Goal: Task Accomplishment & Management: Complete application form

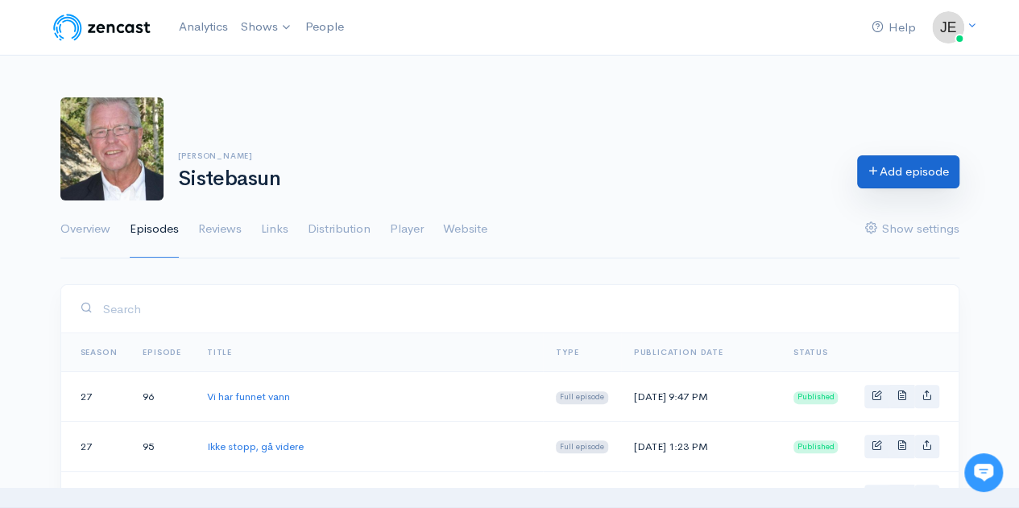
click at [868, 175] on icon at bounding box center [874, 170] width 12 height 12
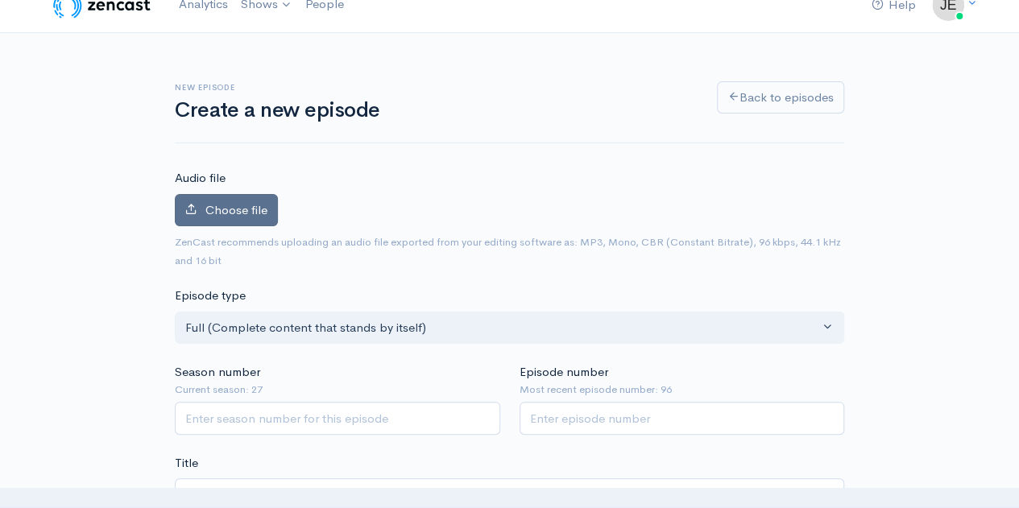
click at [197, 215] on label "Choose file" at bounding box center [226, 210] width 103 height 33
click at [0, 0] on input "Choose file" at bounding box center [0, 0] width 0 height 0
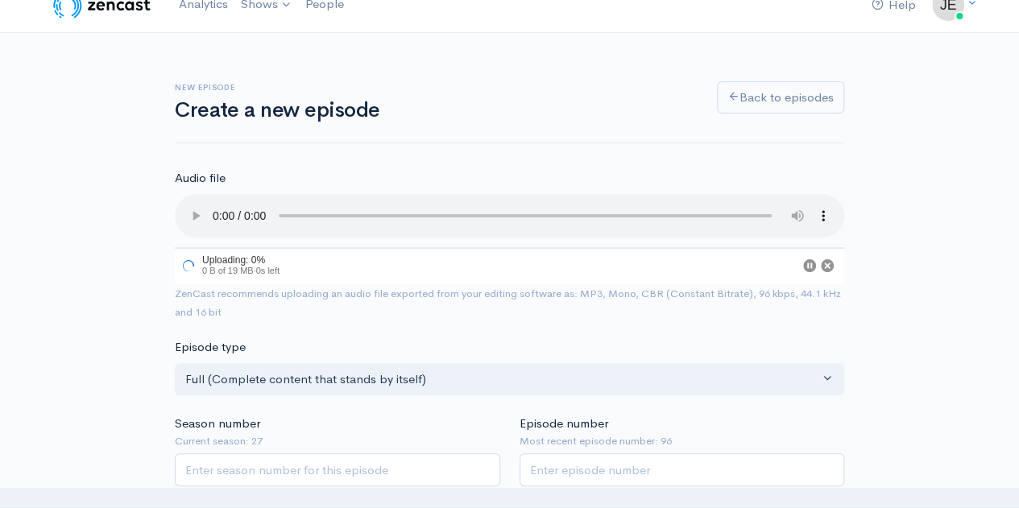
scroll to position [121, 0]
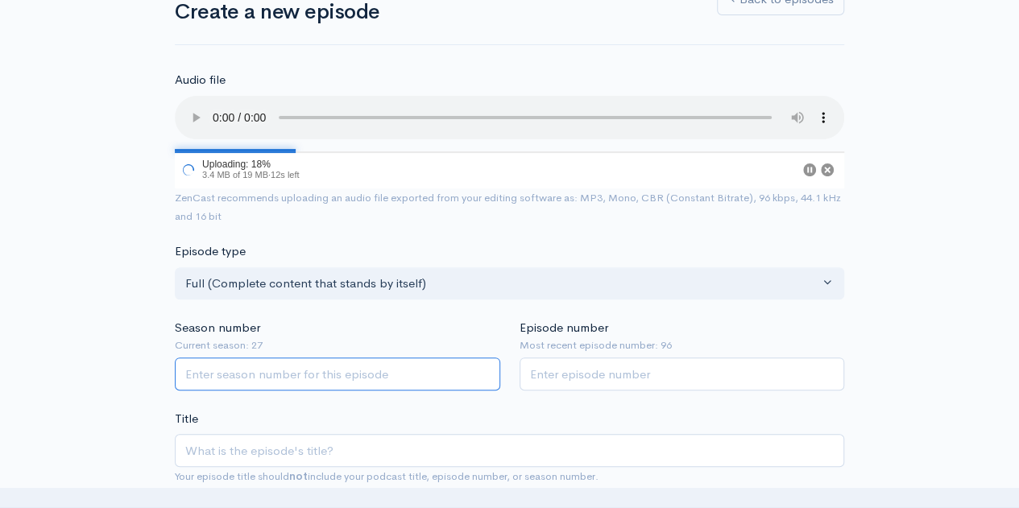
click at [296, 366] on input "Season number" at bounding box center [337, 374] width 325 height 33
type input "27"
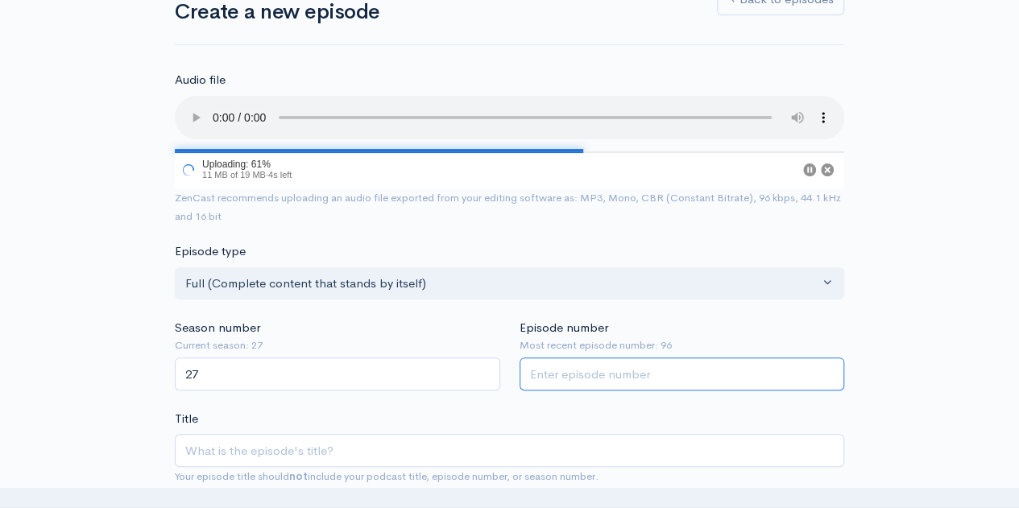
click at [569, 381] on input "Episode number" at bounding box center [682, 374] width 325 height 33
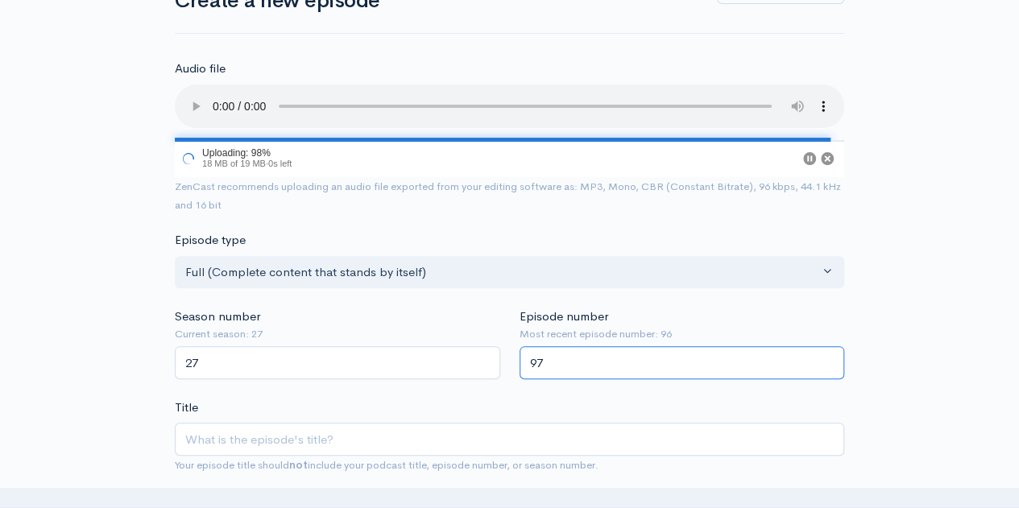
scroll to position [132, 0]
type input "97"
click at [417, 429] on input "Title" at bounding box center [509, 439] width 669 height 33
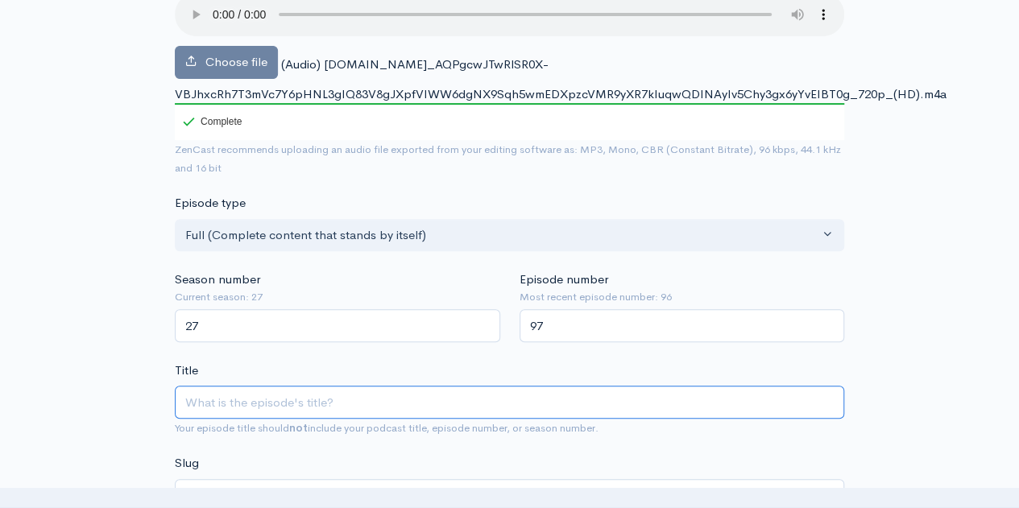
scroll to position [226, 0]
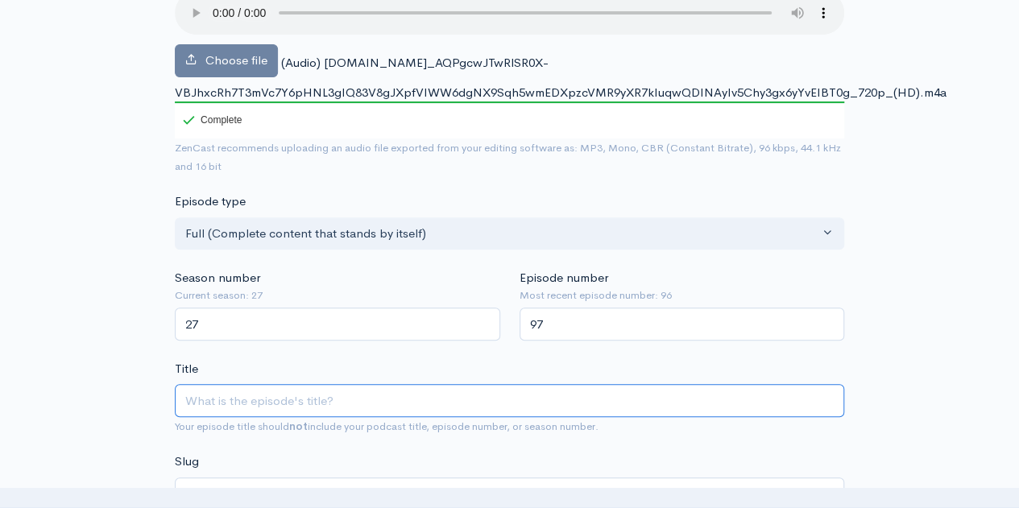
click at [289, 407] on input "Title" at bounding box center [509, 400] width 669 height 33
paste input "Høststevne Vinstra 2025: Lørdag formiddag med [PERSON_NAME]"
type input "Høststevne Vinstra 2025: Lørdag formiddag med [PERSON_NAME]"
type input "hoststevne-vinstra-2025-lordag-formiddag-med-[PERSON_NAME]"
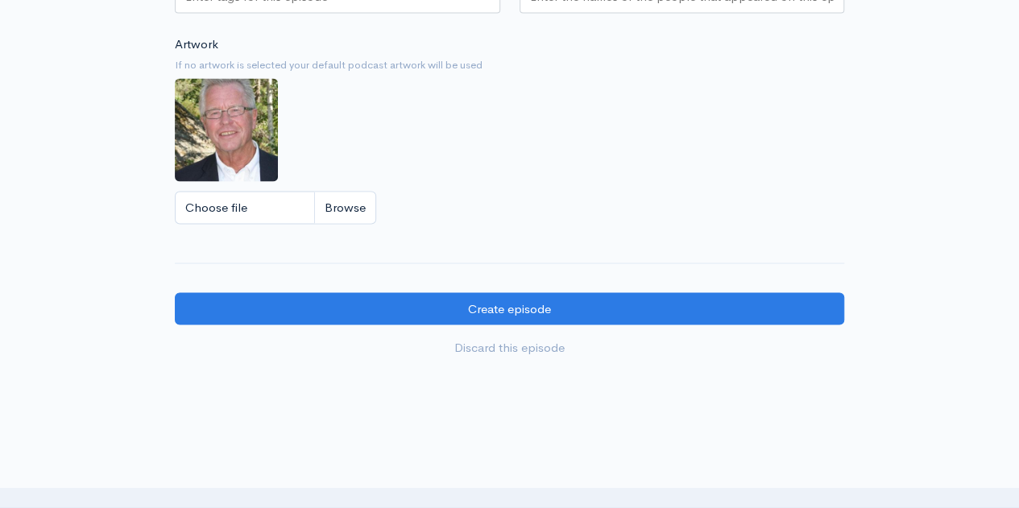
scroll to position [1464, 0]
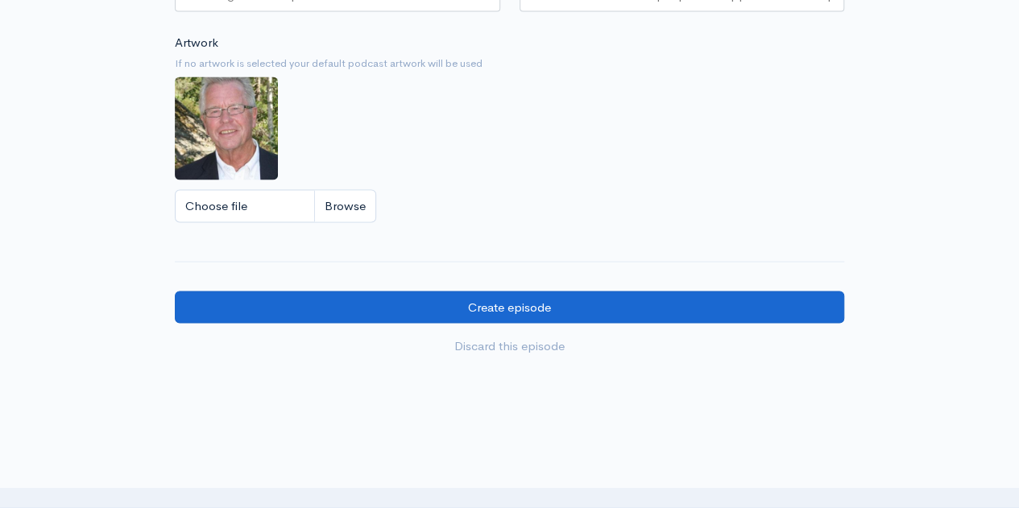
type input "Høststevne Vinstra 2025: Lørdag formiddag med [PERSON_NAME]"
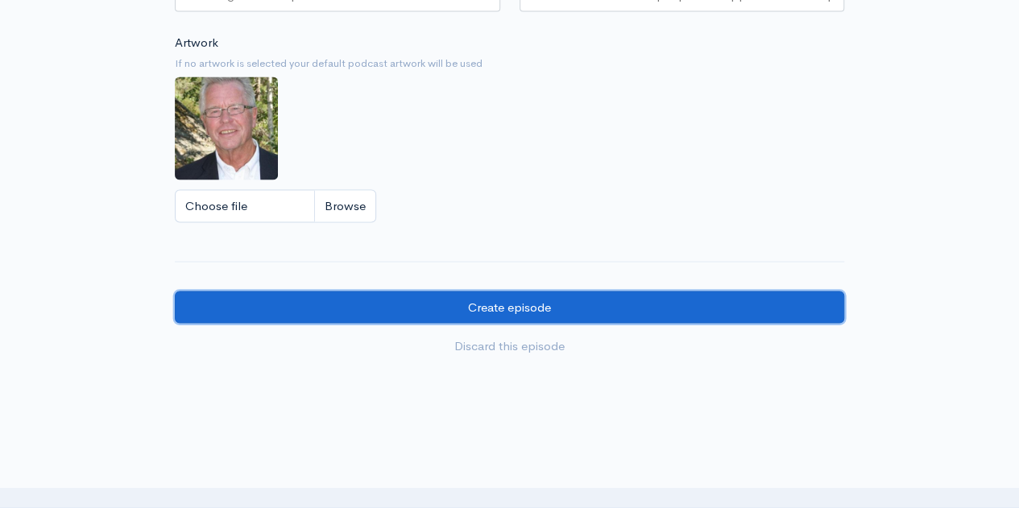
click at [488, 299] on input "Create episode" at bounding box center [509, 307] width 669 height 33
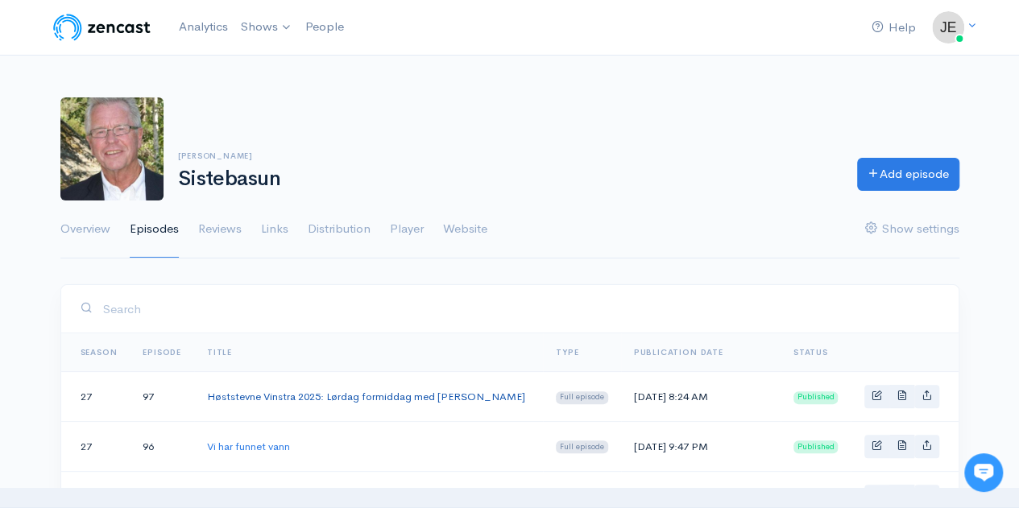
click at [350, 396] on link "Høststevne Vinstra 2025: Lørdag formiddag med [PERSON_NAME]" at bounding box center [366, 397] width 318 height 14
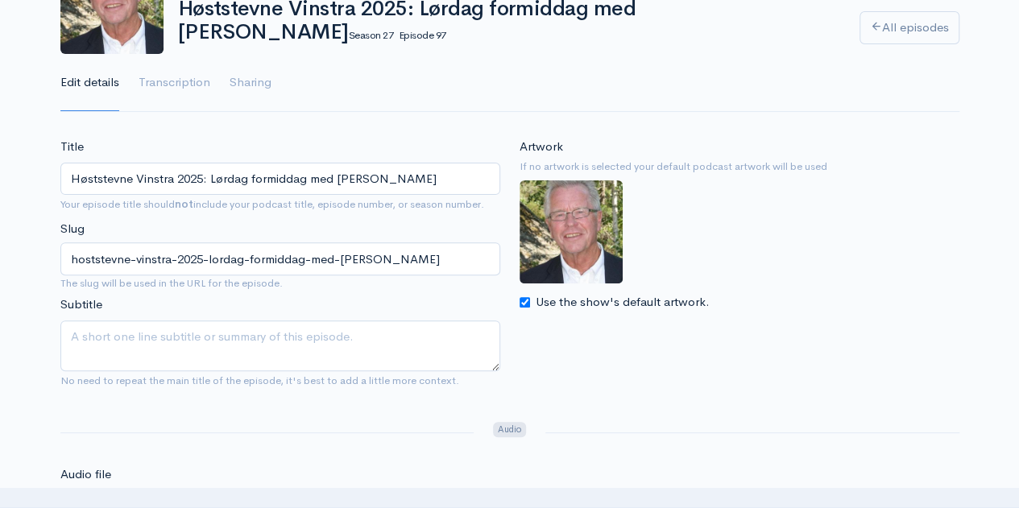
scroll to position [146, 0]
click at [520, 302] on input "Use the show's default artwork." at bounding box center [525, 303] width 10 height 10
checkbox input "false"
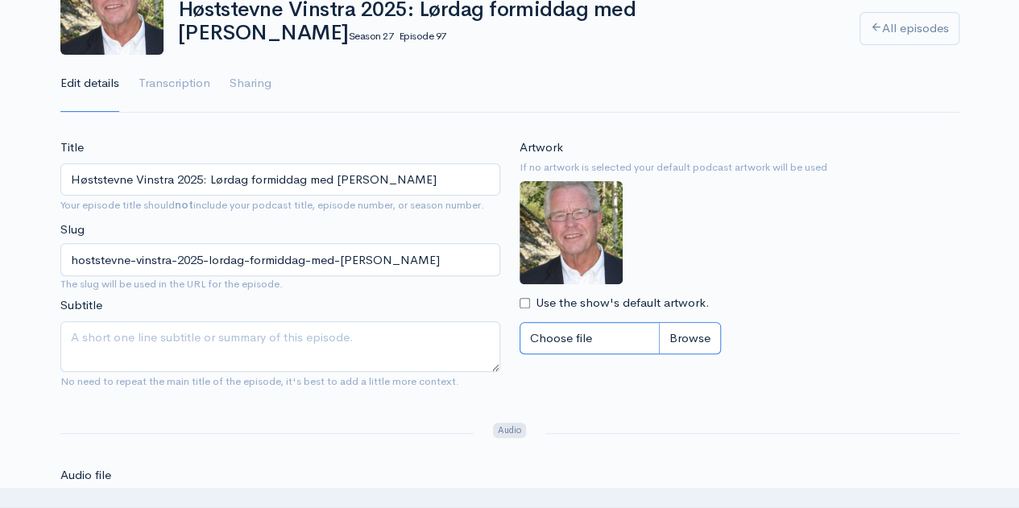
click at [614, 335] on input "Choose file" at bounding box center [620, 338] width 201 height 33
type input "C:\fakepath\Skjermbilde 2025-09-19 083012.png"
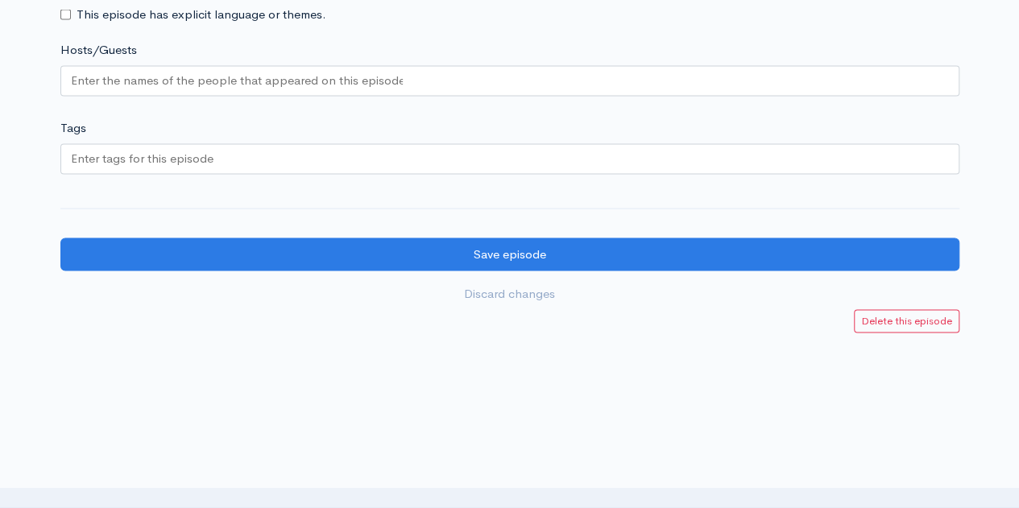
scroll to position [1553, 0]
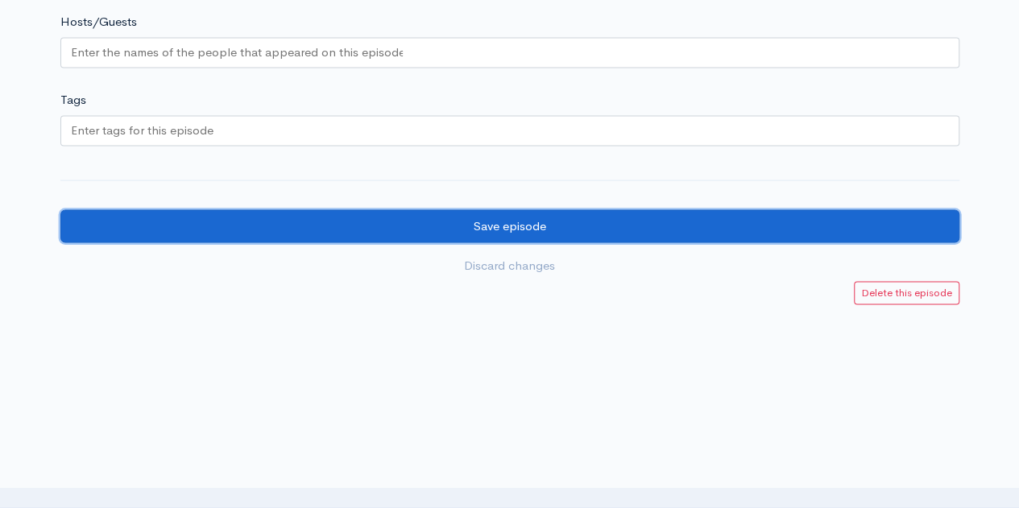
click at [477, 222] on input "Save episode" at bounding box center [509, 226] width 899 height 33
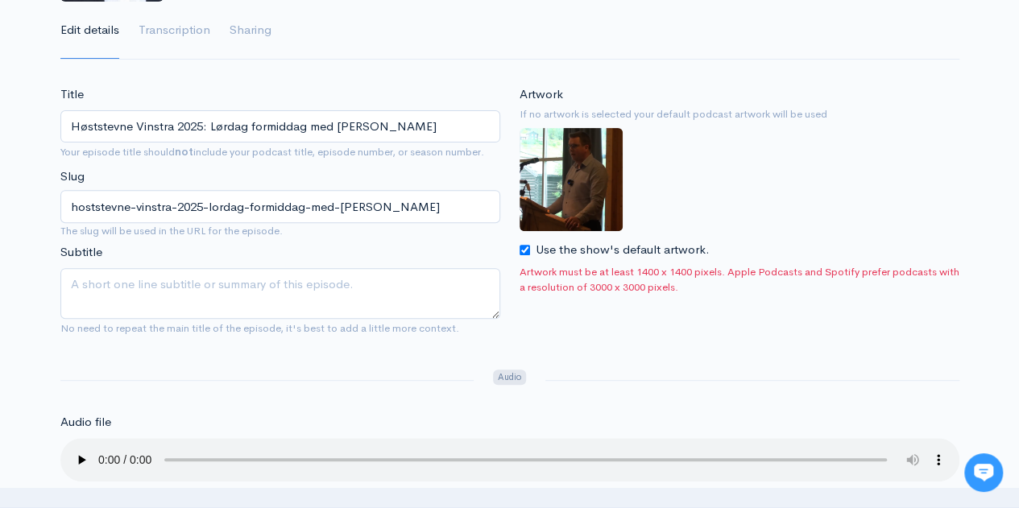
scroll to position [205, 0]
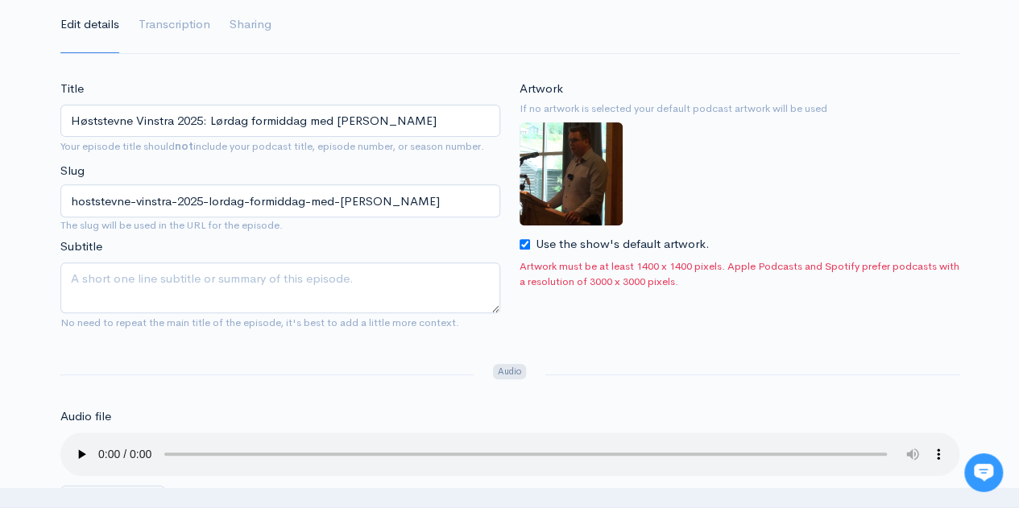
click at [525, 251] on div "Use the show's default artwork." at bounding box center [740, 244] width 440 height 19
click at [524, 243] on input "Use the show's default artwork." at bounding box center [525, 244] width 10 height 10
checkbox input "false"
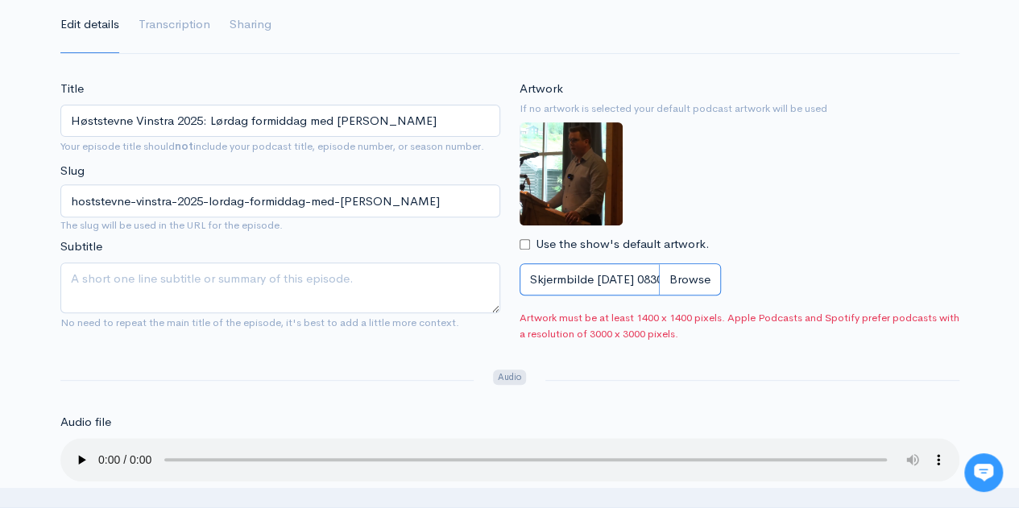
click at [692, 292] on input "Skjermbilde [DATE] 083012.png" at bounding box center [620, 279] width 201 height 33
type input "C:\fakepath\Skjermbilde 2025-09-19 083012.png"
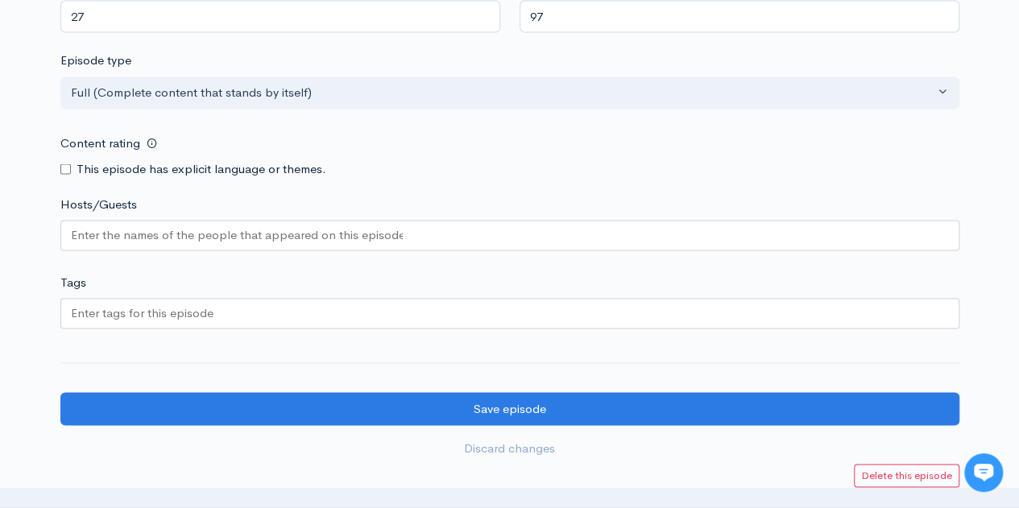
scroll to position [1596, 0]
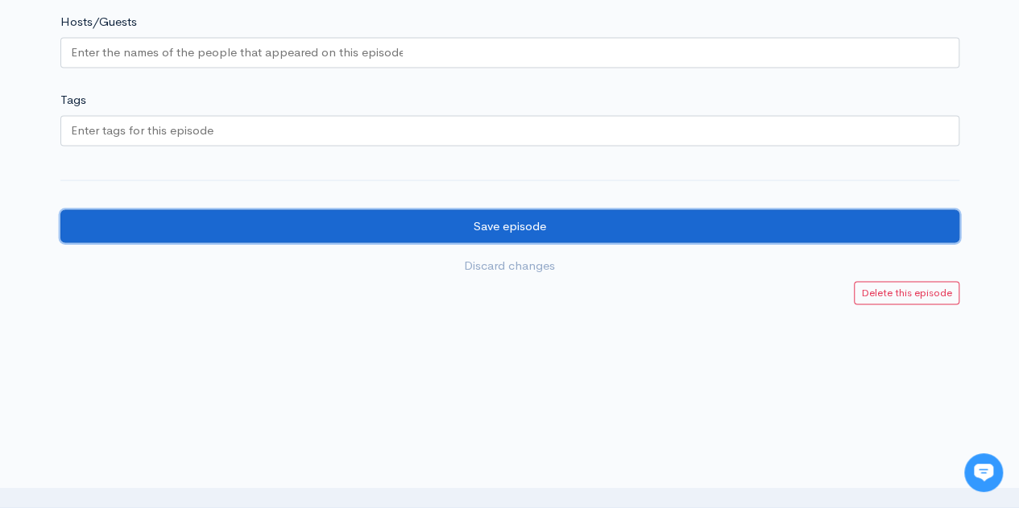
click at [507, 234] on input "Save episode" at bounding box center [509, 226] width 899 height 33
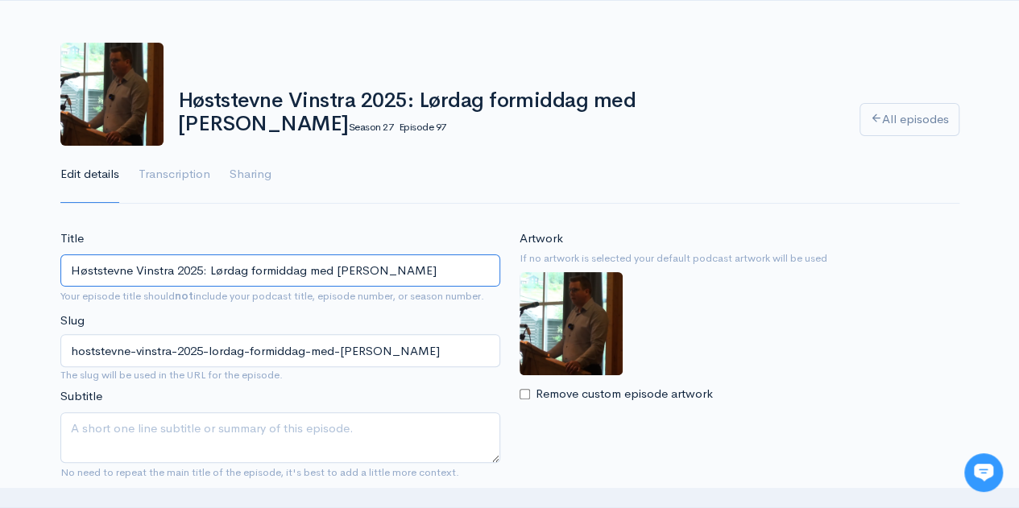
scroll to position [45, 0]
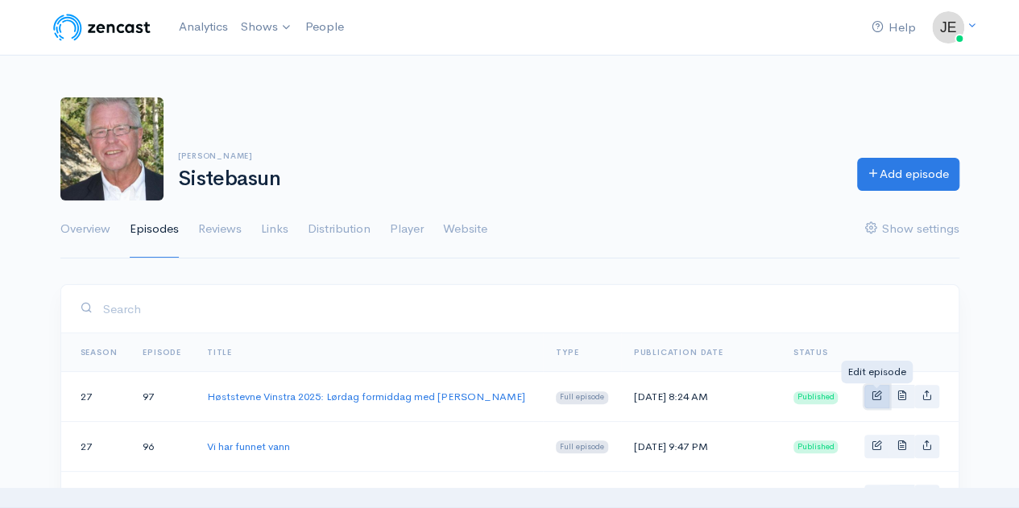
click at [877, 392] on span "Basic example" at bounding box center [877, 395] width 10 height 10
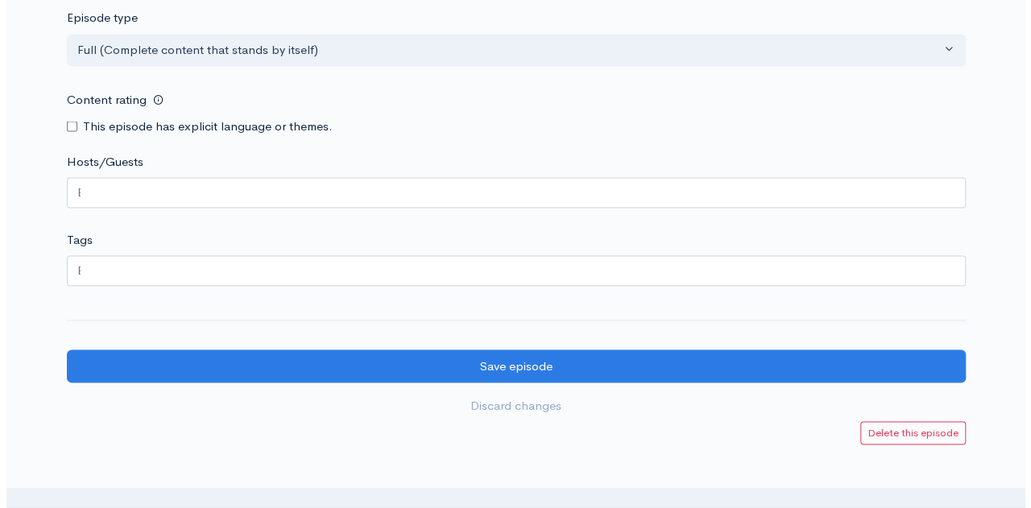
scroll to position [1553, 0]
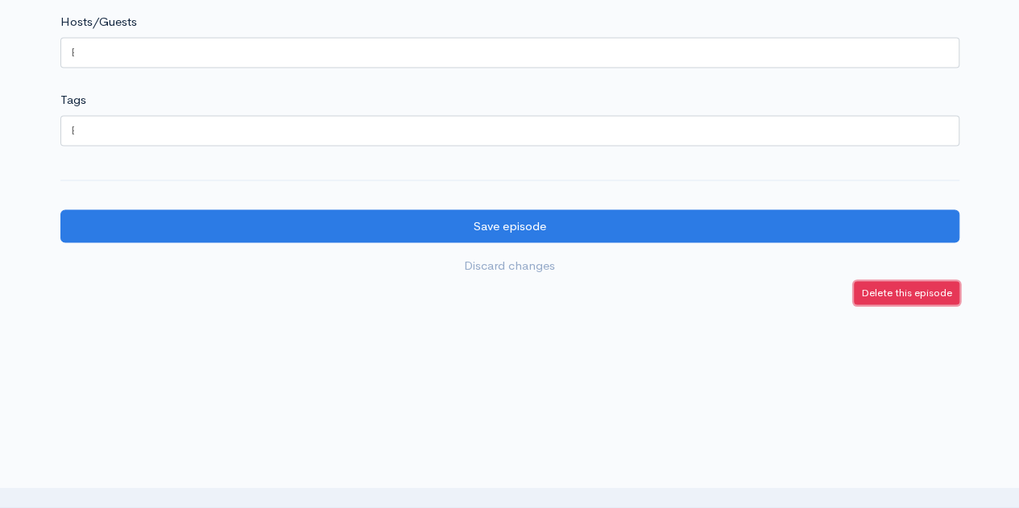
click at [867, 286] on small "Delete this episode" at bounding box center [906, 293] width 91 height 14
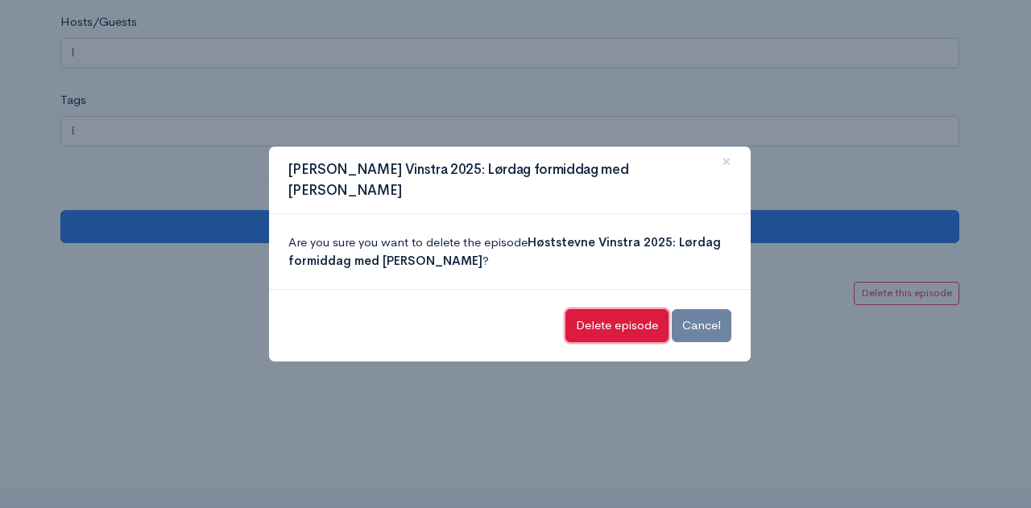
click at [591, 316] on input "Delete episode" at bounding box center [616, 325] width 103 height 33
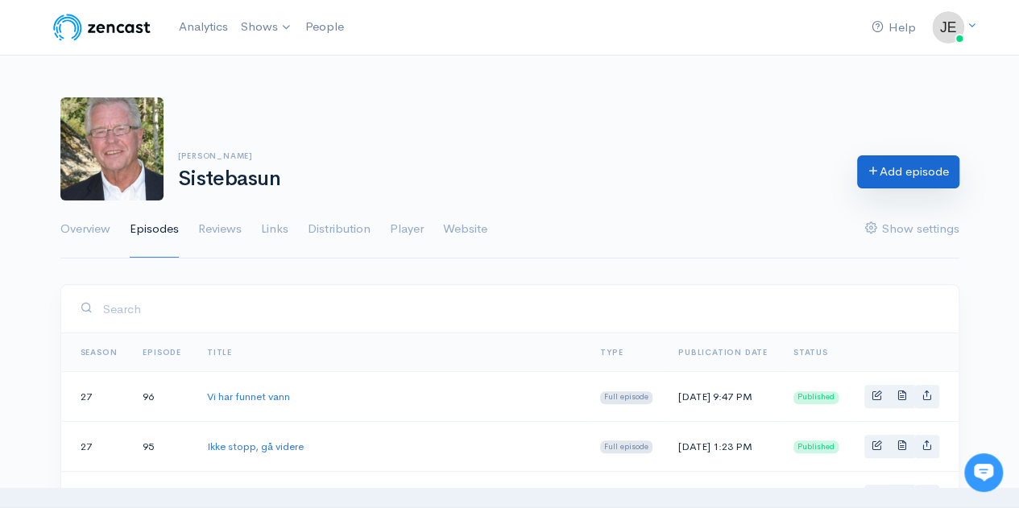
click at [905, 165] on link "Add episode" at bounding box center [908, 171] width 102 height 33
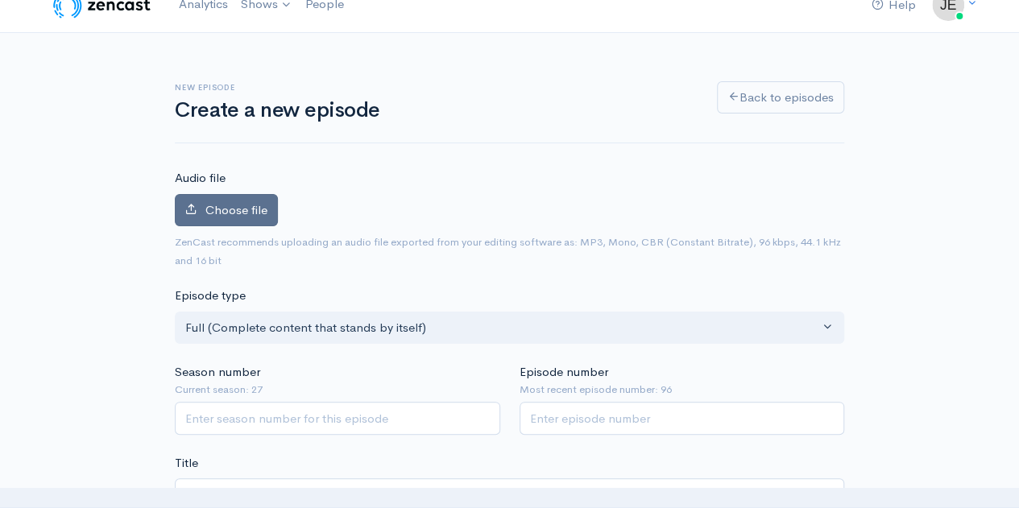
click at [227, 209] on span "Choose file" at bounding box center [236, 209] width 62 height 15
click at [0, 0] on input "Choose file" at bounding box center [0, 0] width 0 height 0
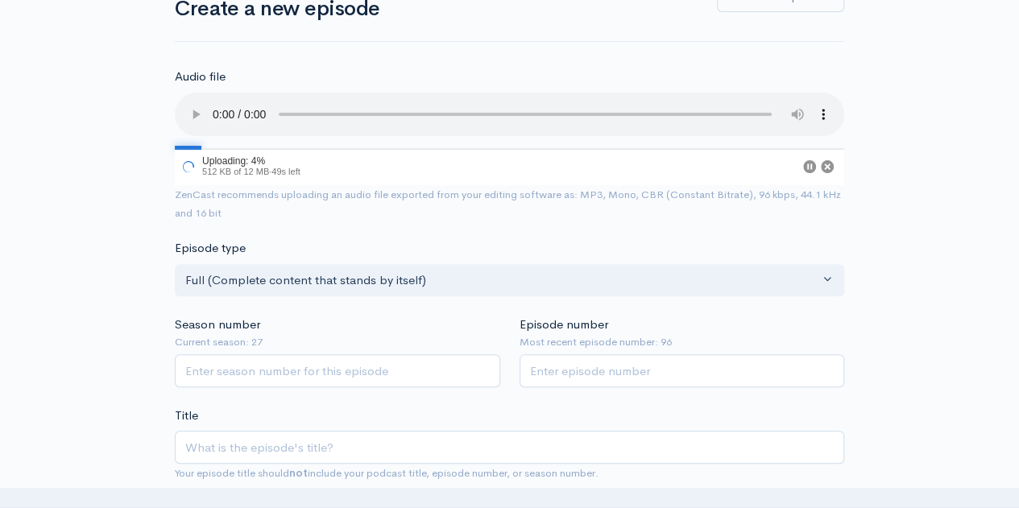
scroll to position [124, 0]
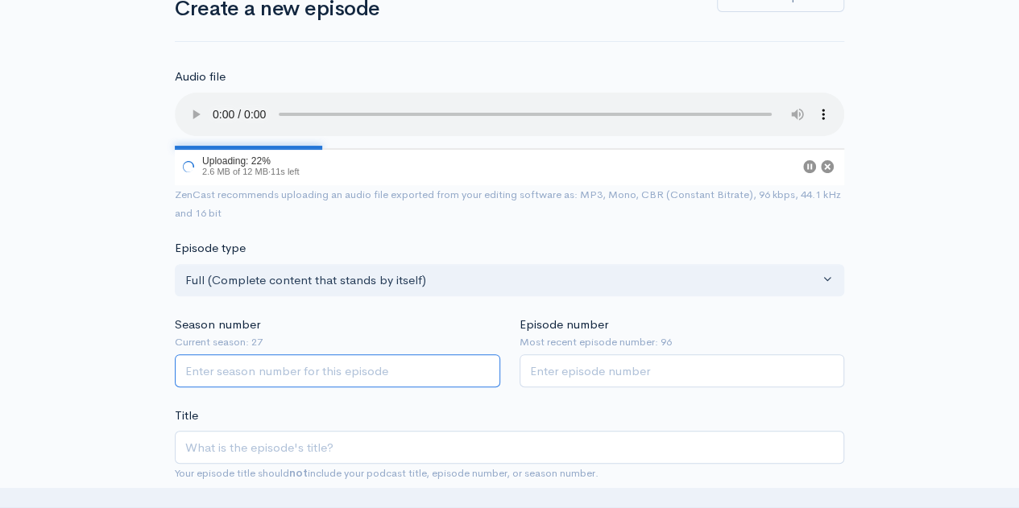
click at [263, 367] on input "Season number" at bounding box center [337, 370] width 325 height 33
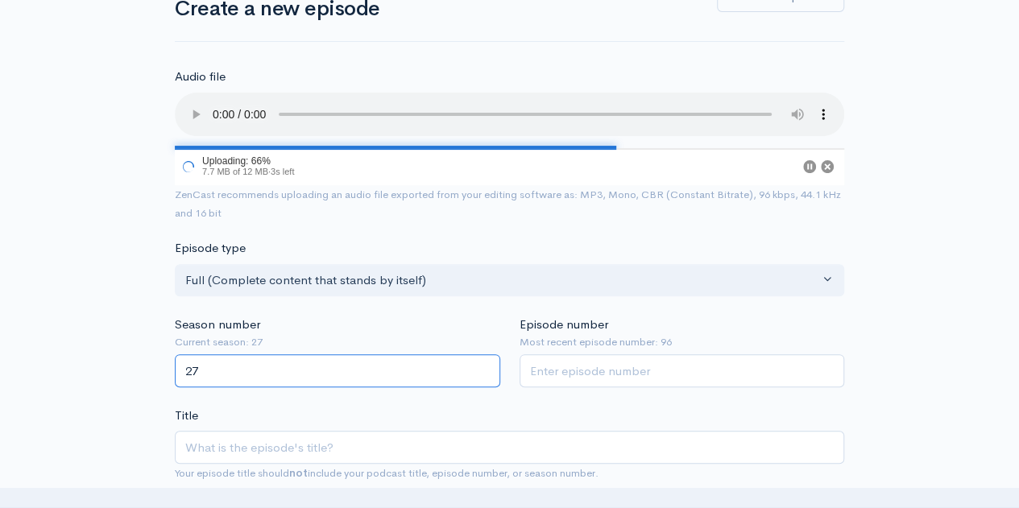
type input "27"
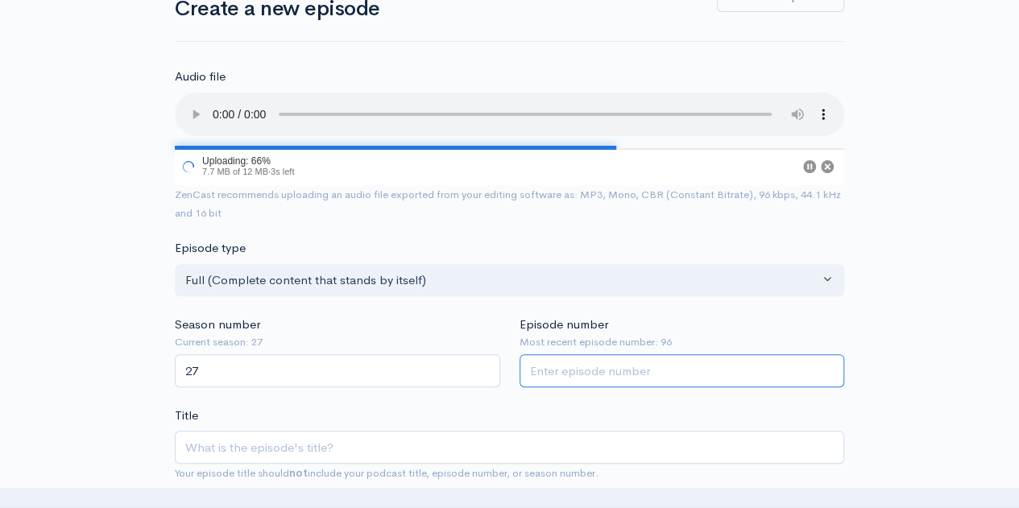
click at [543, 375] on input "Episode number" at bounding box center [682, 370] width 325 height 33
type input "97"
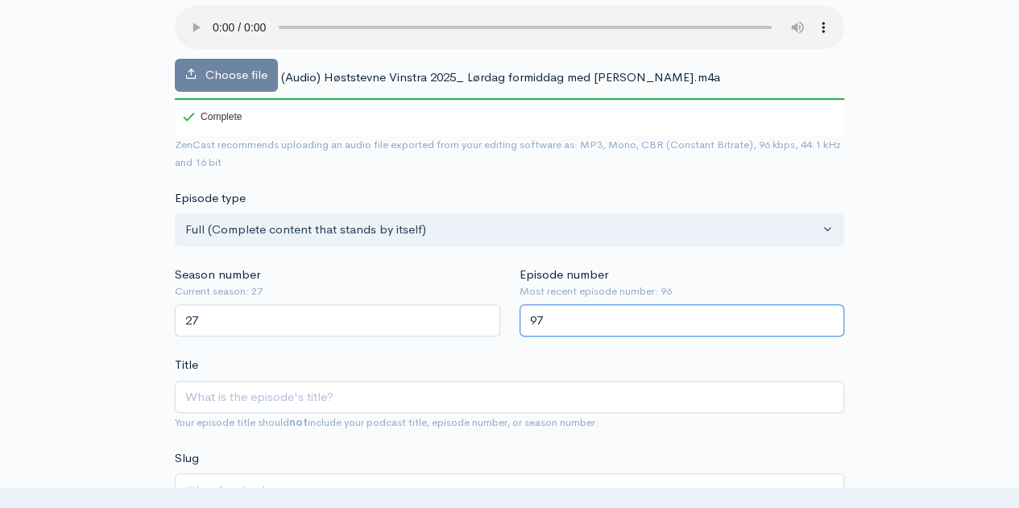
scroll to position [214, 0]
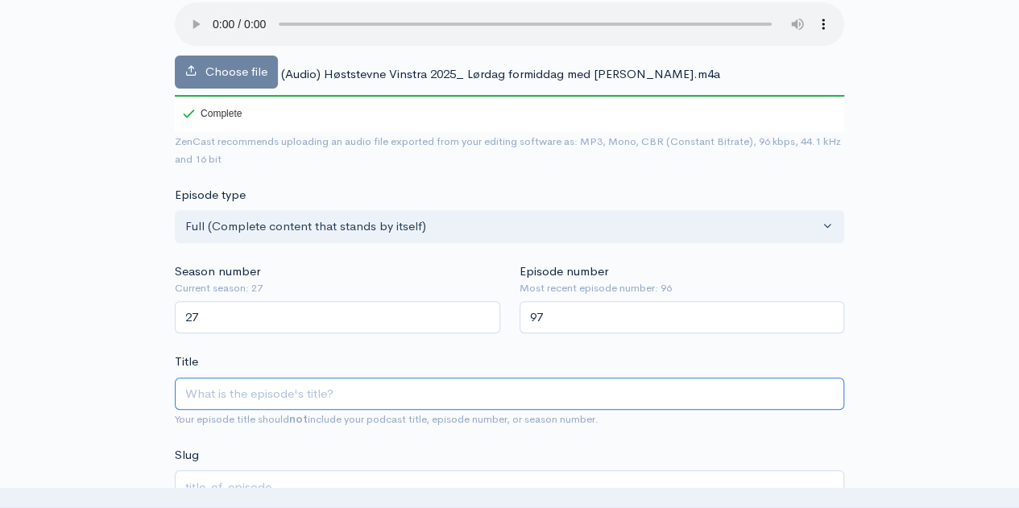
click at [283, 400] on input "Title" at bounding box center [509, 394] width 669 height 33
paste input "Høststevne Vinstra 2025: Lørdag formiddag med [PERSON_NAME]"
type input "Høststevne Vinstra 2025: Lørdag formiddag med [PERSON_NAME]"
type input "hoststevne-vinstra-2025-lordag-formiddag-med-marius-rydland"
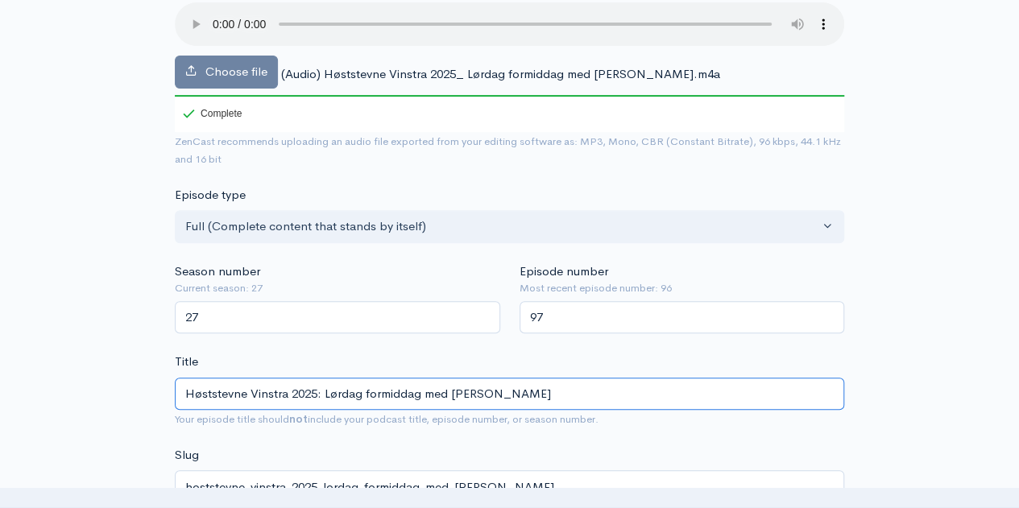
type input "Høststevne Vinstra 2025: Lørdag formiddag med [PERSON_NAME]"
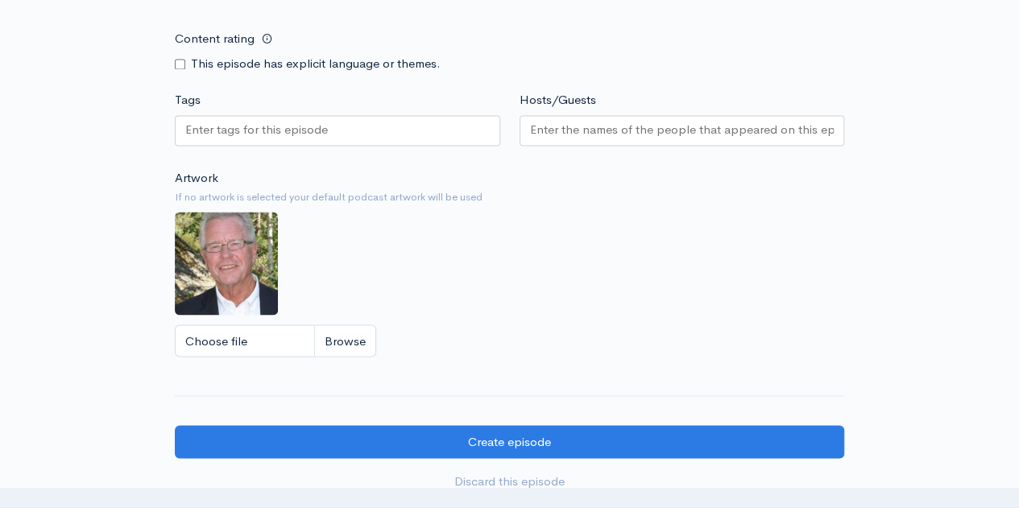
scroll to position [1523, 0]
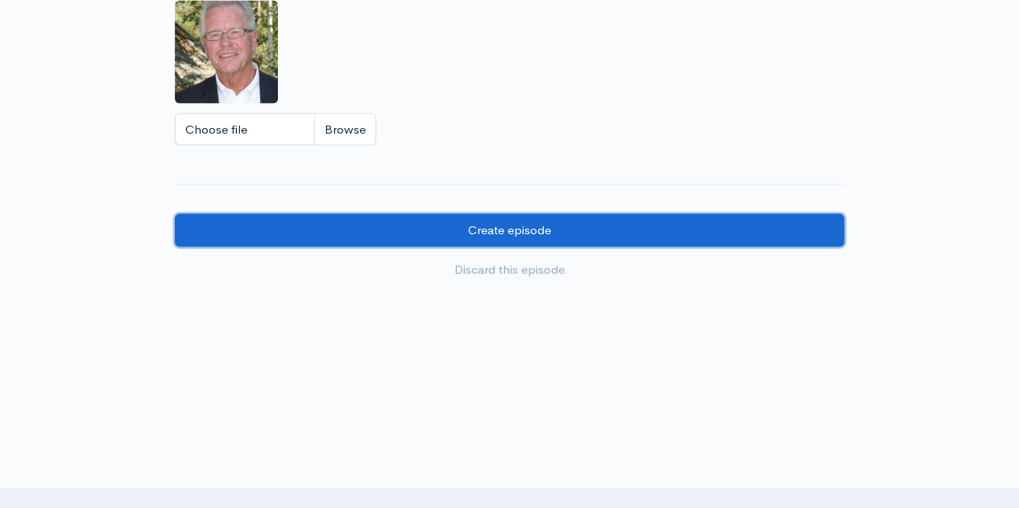
click at [325, 224] on input "Create episode" at bounding box center [509, 229] width 669 height 33
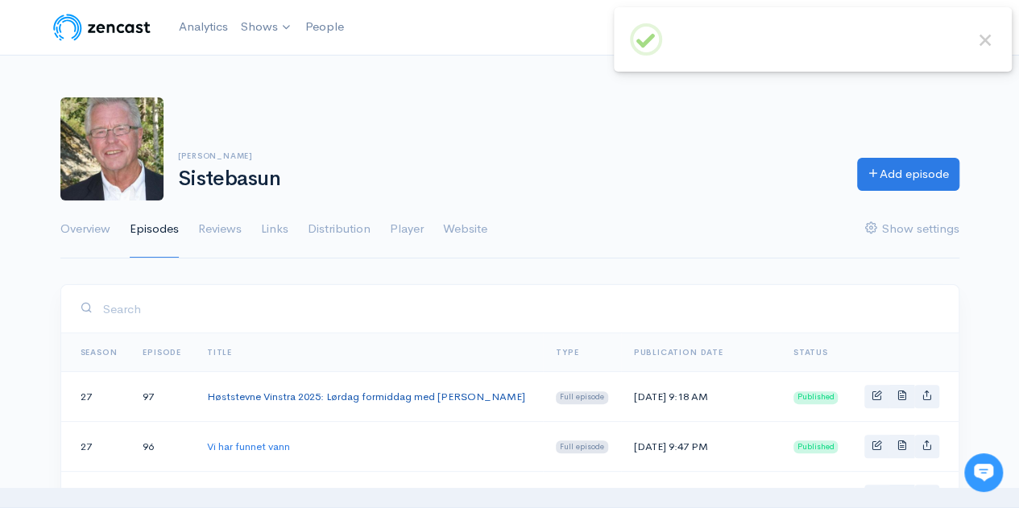
drag, startPoint x: 0, startPoint y: 0, endPoint x: 353, endPoint y: 392, distance: 527.6
click at [353, 392] on link "Høststevne Vinstra 2025: Lørdag formiddag med [PERSON_NAME]" at bounding box center [366, 397] width 318 height 14
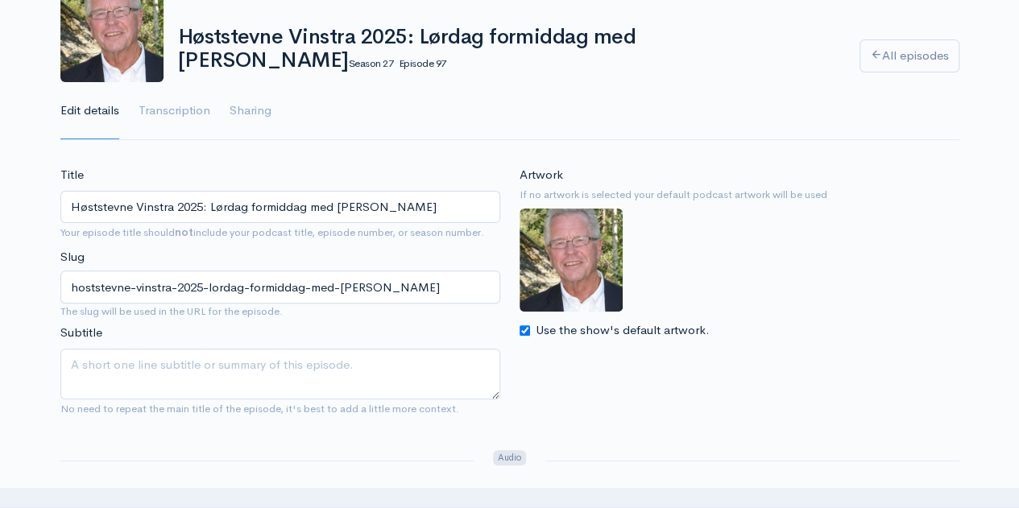
scroll to position [126, 0]
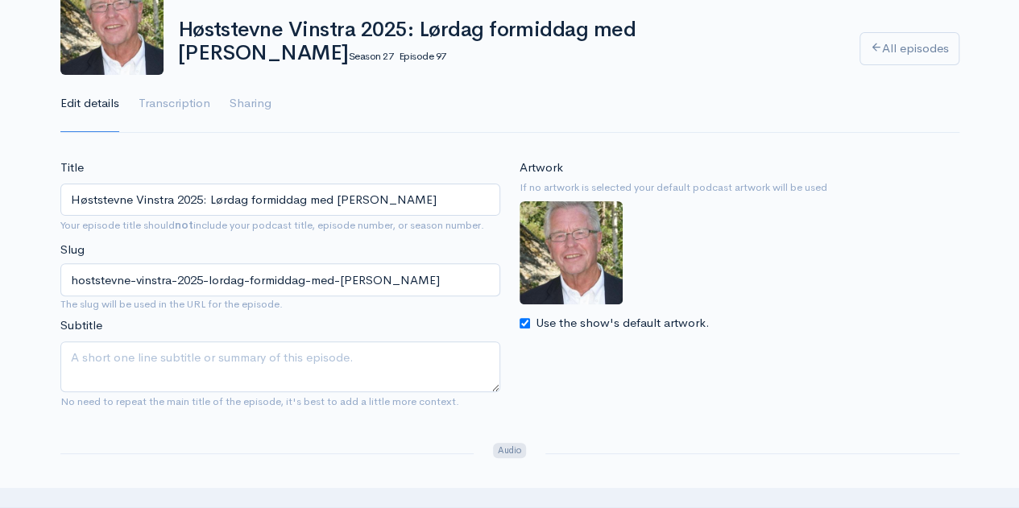
click at [520, 325] on input "Use the show's default artwork." at bounding box center [525, 323] width 10 height 10
checkbox input "false"
click at [685, 359] on input "Choose file" at bounding box center [620, 358] width 201 height 33
type input "C:\fakepath\Skjermbilde [DATE] 083012.png"
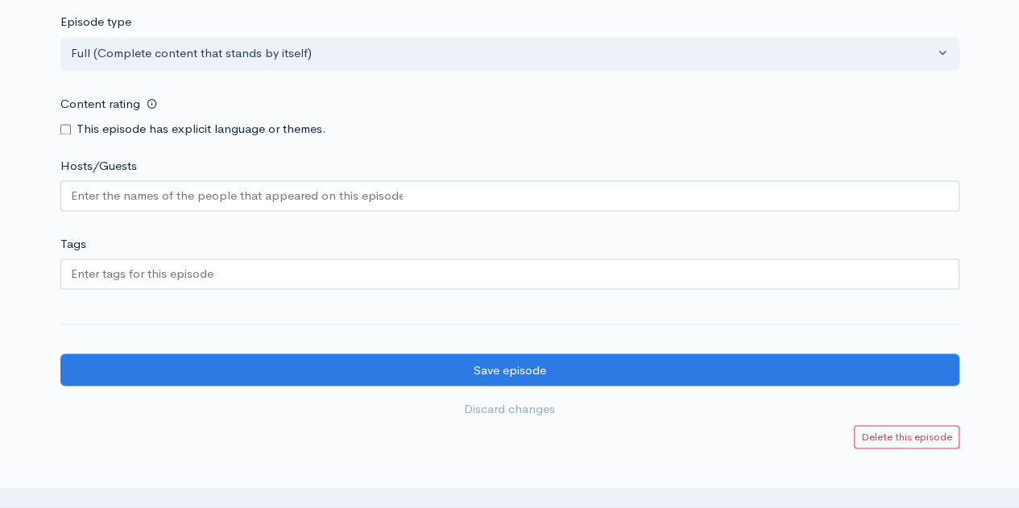
scroll to position [1395, 0]
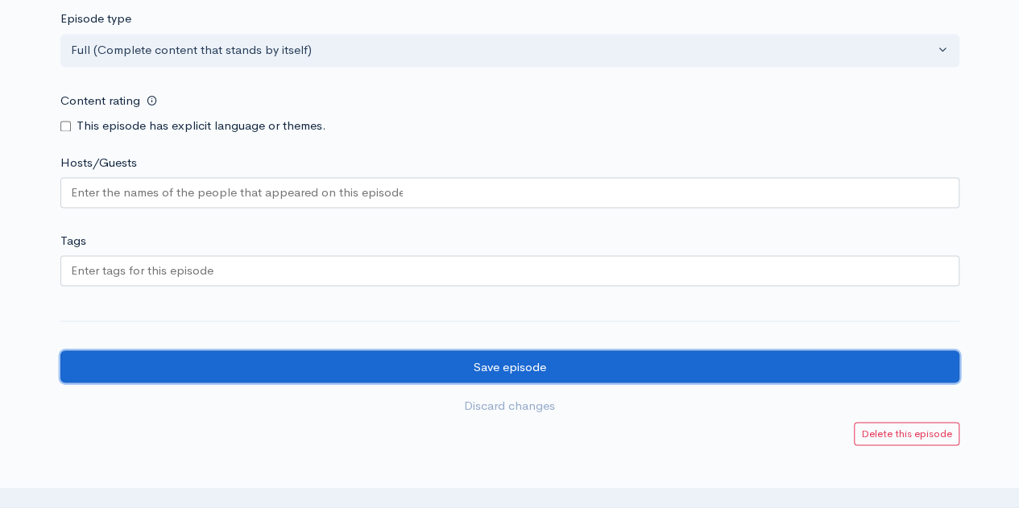
click at [454, 365] on input "Save episode" at bounding box center [509, 366] width 899 height 33
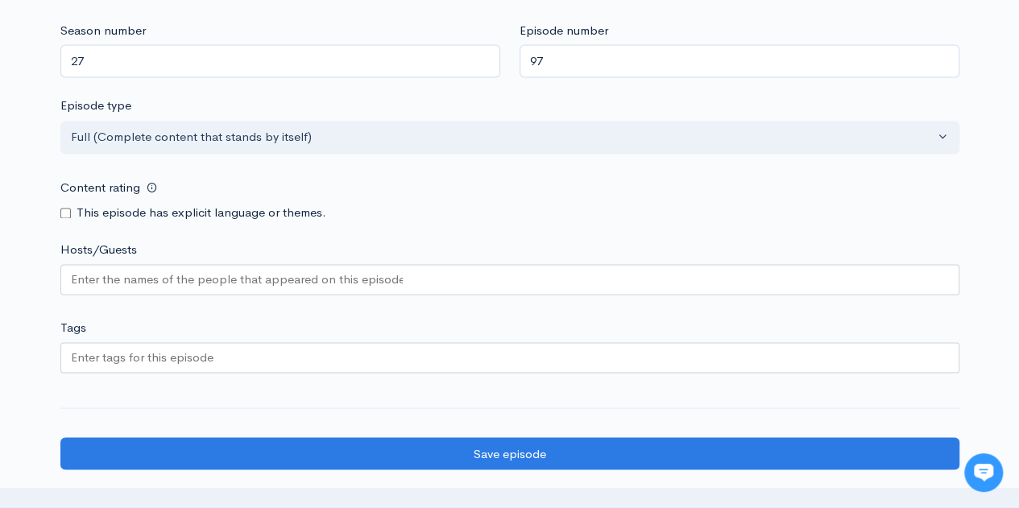
scroll to position [1371, 0]
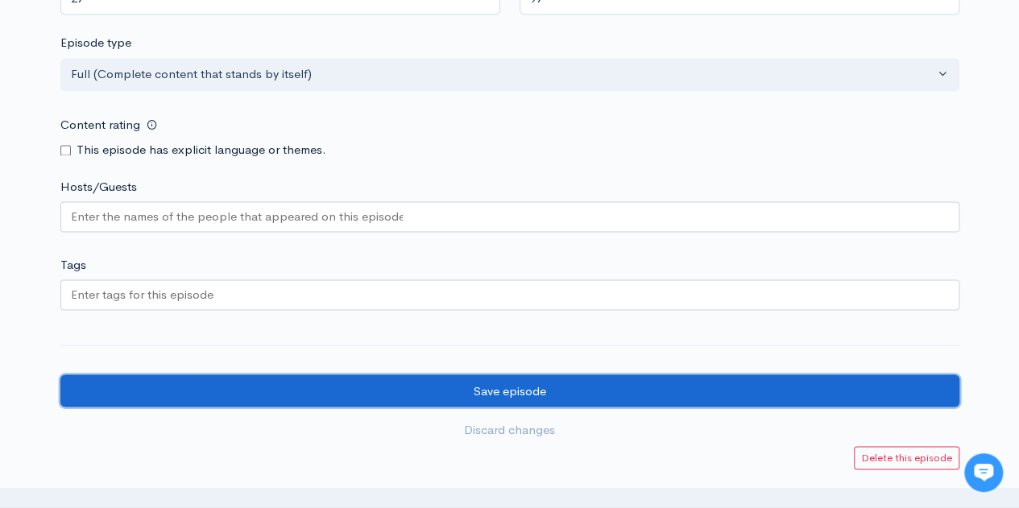
click at [421, 391] on input "Save episode" at bounding box center [509, 391] width 899 height 33
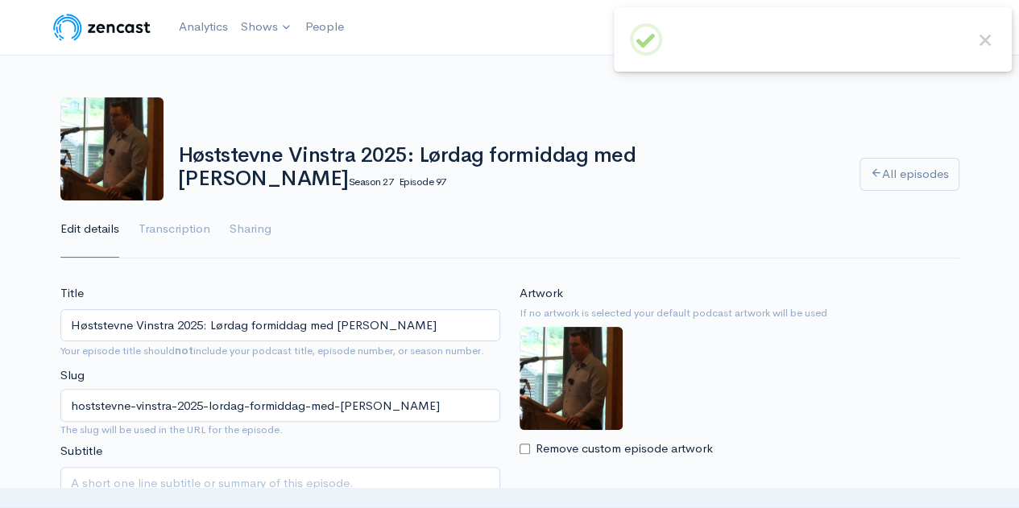
click at [110, 30] on img at bounding box center [102, 27] width 102 height 32
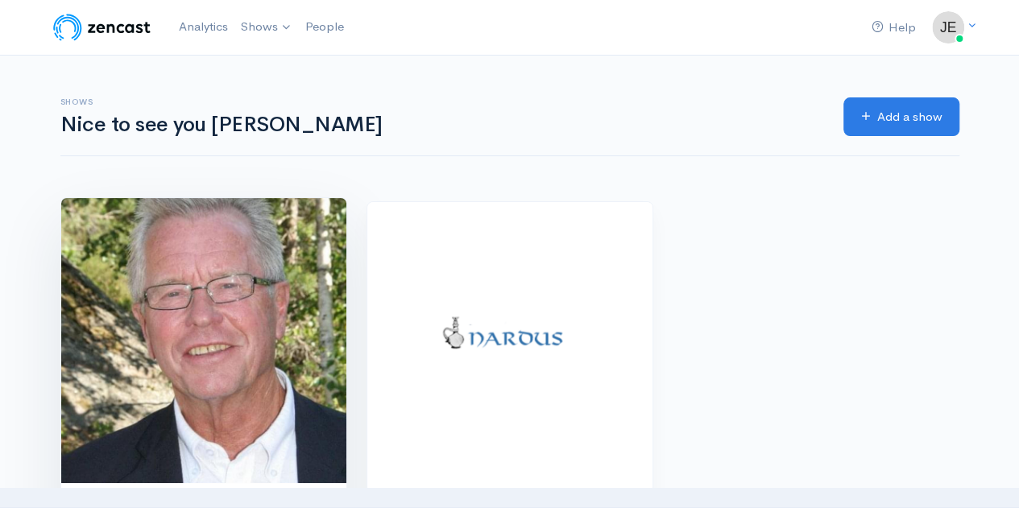
click at [207, 269] on img at bounding box center [203, 340] width 285 height 285
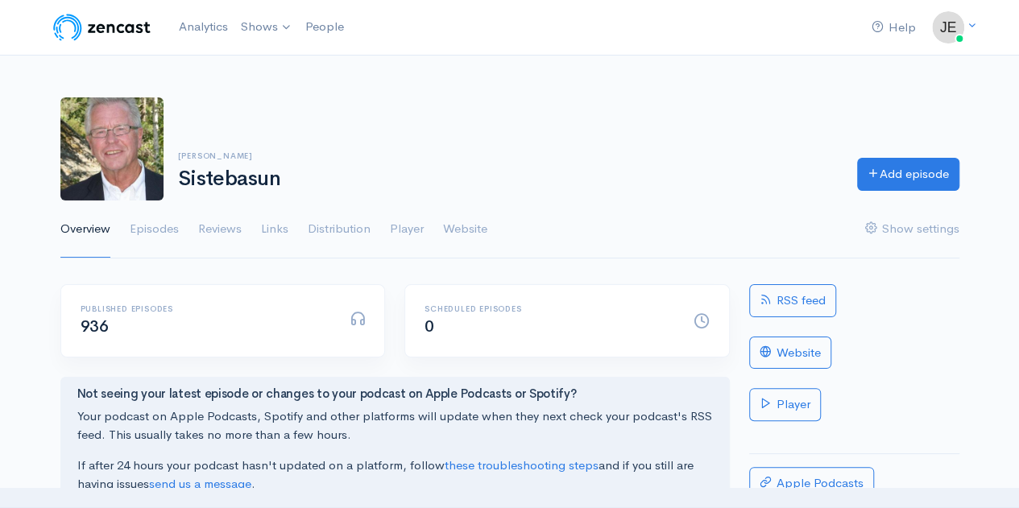
click at [180, 226] on ul "Overview Episodes Reviews Links Distribution Player Website Show settings" at bounding box center [509, 230] width 899 height 58
click at [172, 228] on link "Episodes" at bounding box center [154, 230] width 49 height 58
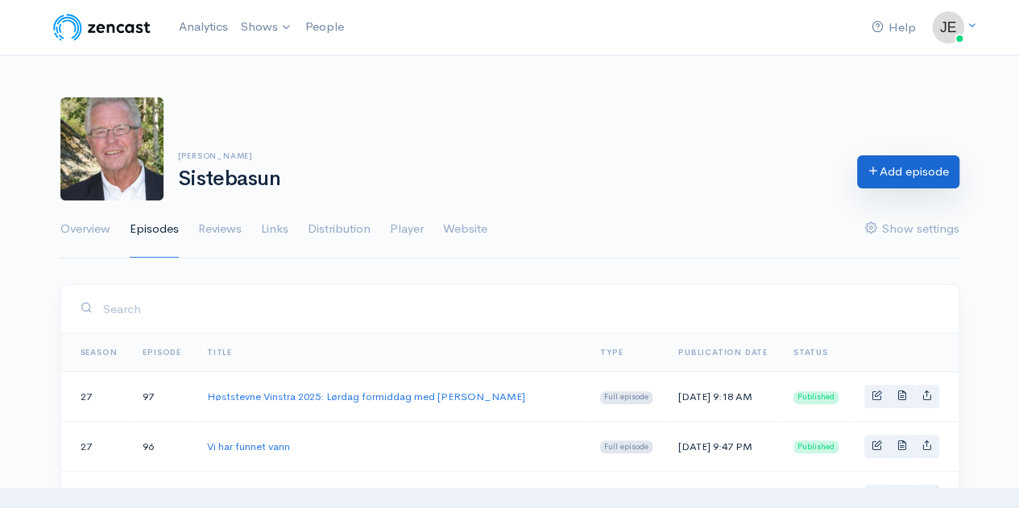
click at [888, 175] on link "Add episode" at bounding box center [908, 171] width 102 height 33
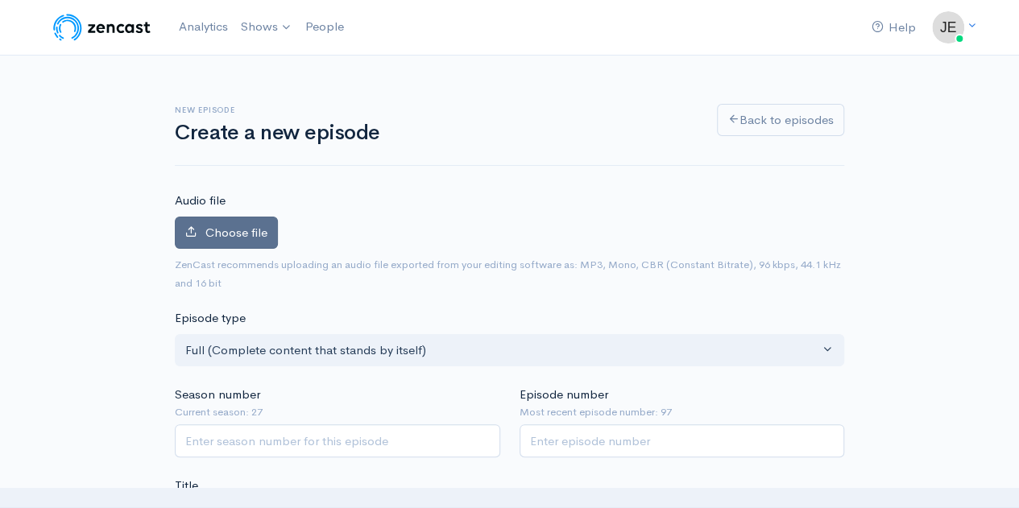
click at [242, 233] on span "Choose file" at bounding box center [236, 232] width 62 height 15
click at [0, 0] on input "Choose file" at bounding box center [0, 0] width 0 height 0
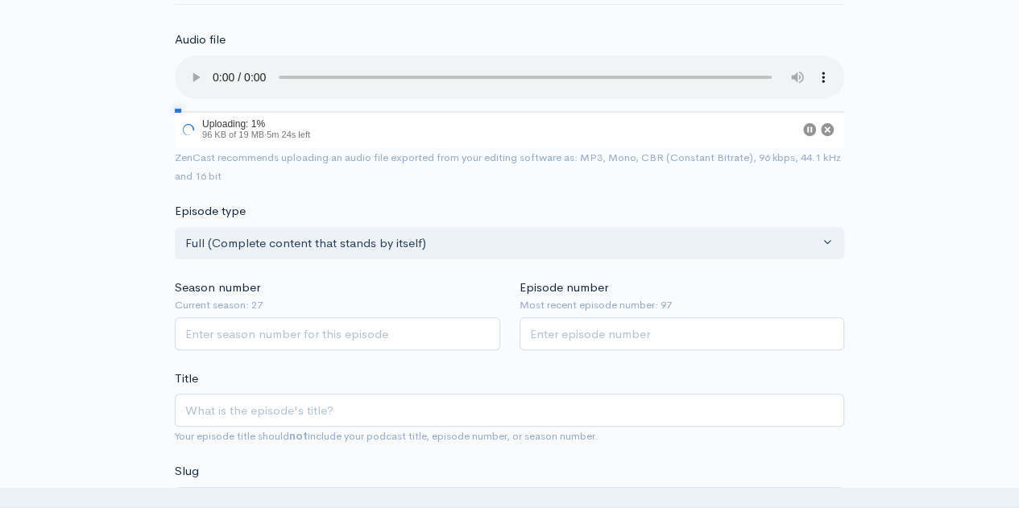
scroll to position [194, 0]
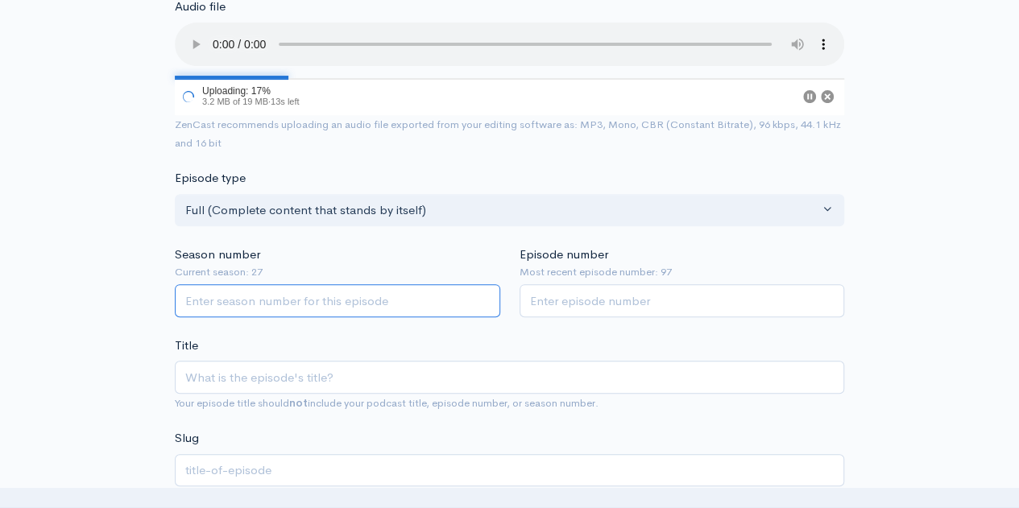
click at [237, 299] on input "Season number" at bounding box center [337, 300] width 325 height 33
type input "27"
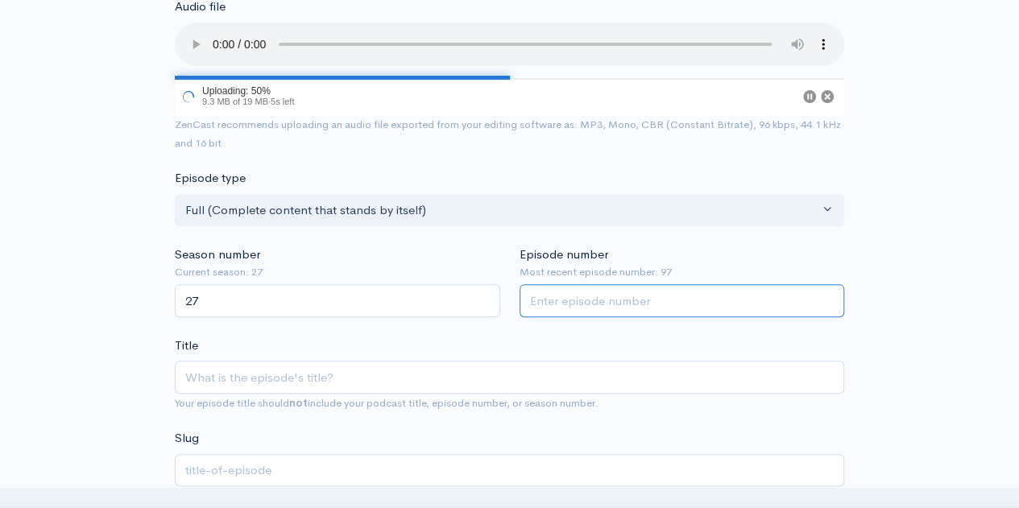
click at [567, 299] on input "Episode number" at bounding box center [682, 300] width 325 height 33
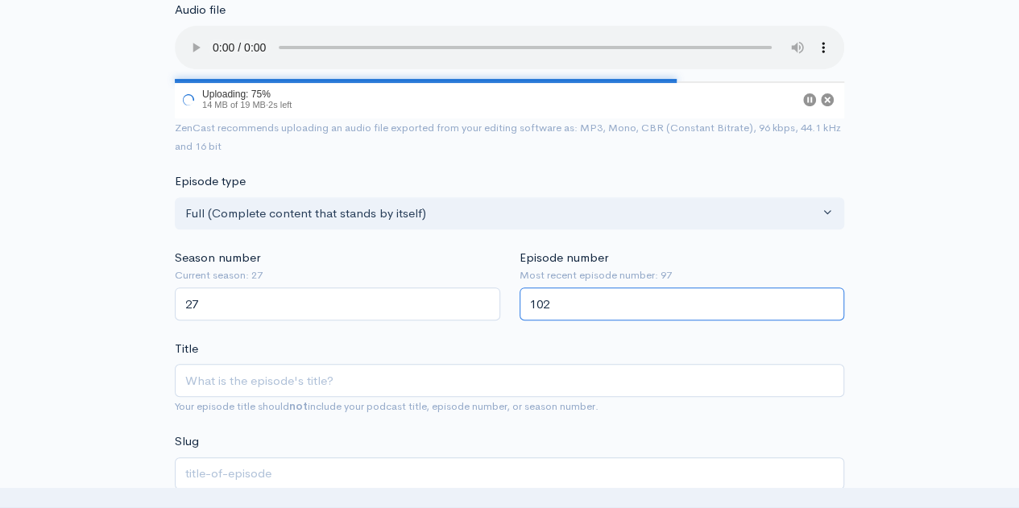
scroll to position [190, 0]
type input "102"
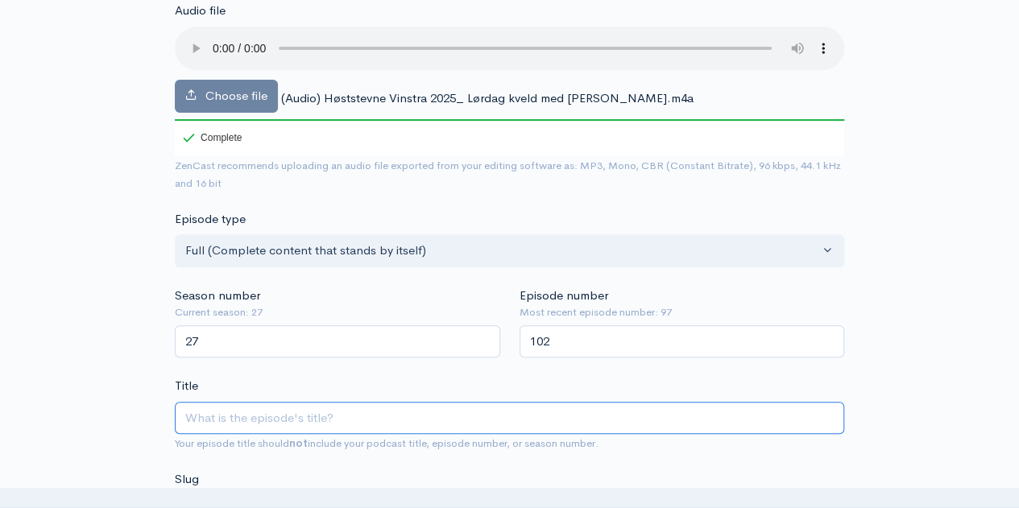
click at [309, 412] on input "Title" at bounding box center [509, 418] width 669 height 33
paste input "Høststevne Vinstra 2025: Lørdag kveld med [PERSON_NAME]"
type input "Høststevne Vinstra 2025: Lørdag kveld med [PERSON_NAME]"
type input "hoststevne-vinstra-2025-lordag-kveld-med-[PERSON_NAME]"
type input "Høststevne Vinstra 2025: Lørdag kveld med [PERSON_NAME]"
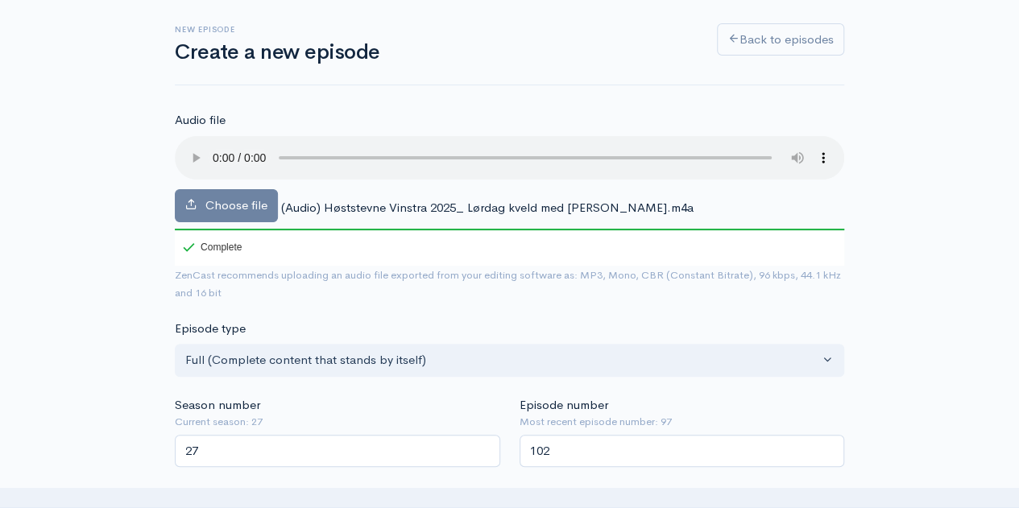
scroll to position [14, 0]
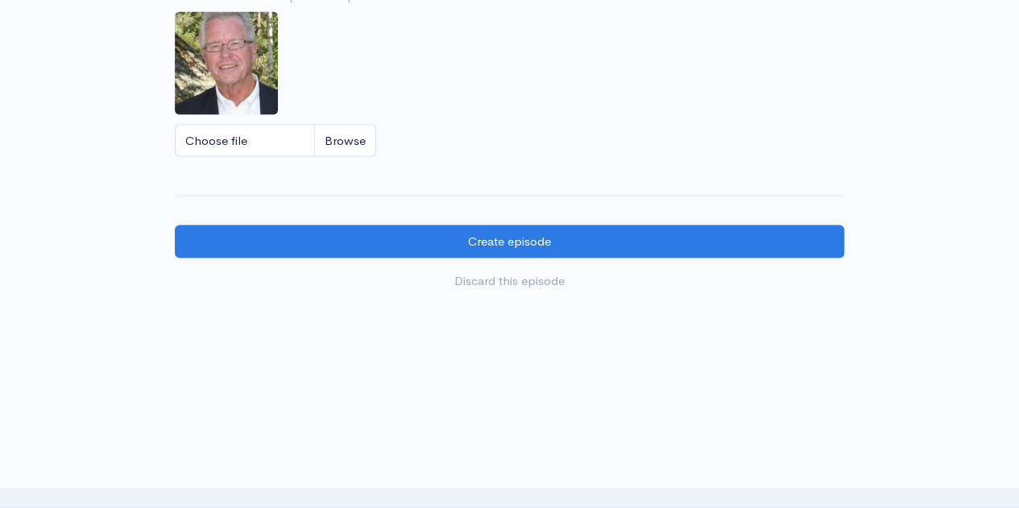
scroll to position [1517, 0]
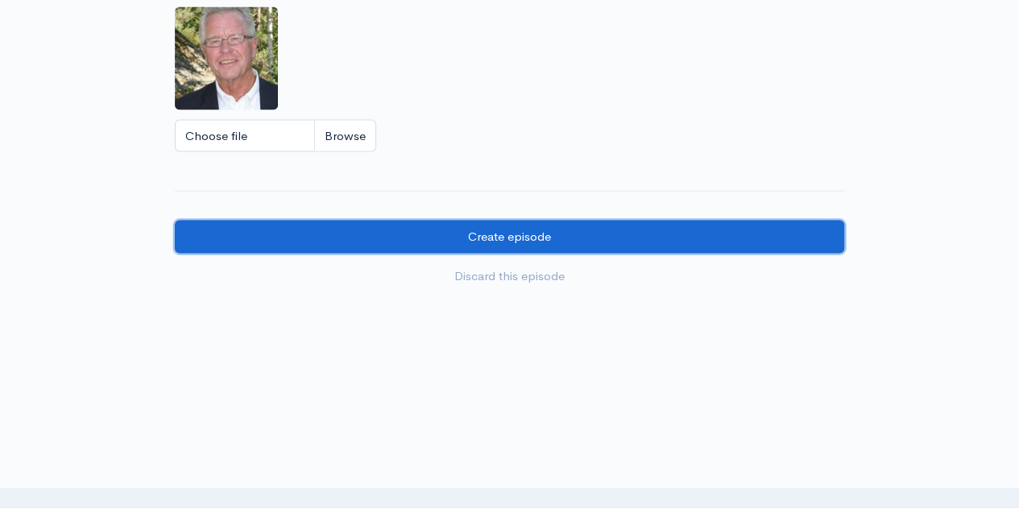
click at [342, 239] on input "Create episode" at bounding box center [509, 236] width 669 height 33
